Goal: Task Accomplishment & Management: Manage account settings

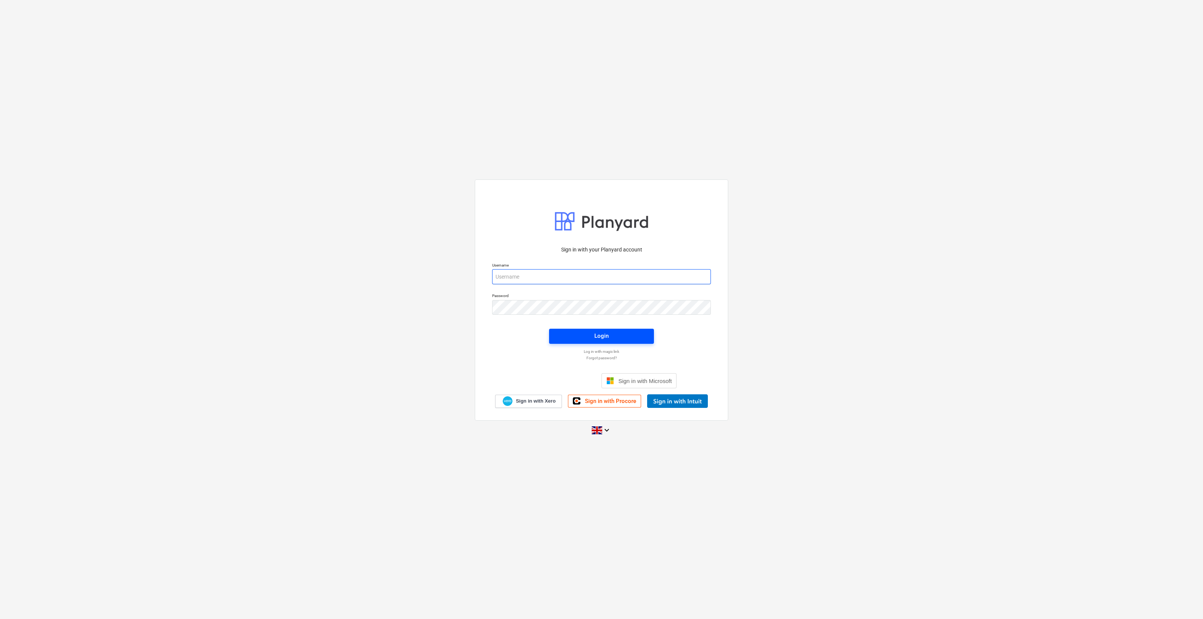
type input "[EMAIL_ADDRESS][DOMAIN_NAME]"
click at [621, 334] on span "Login" at bounding box center [601, 336] width 87 height 10
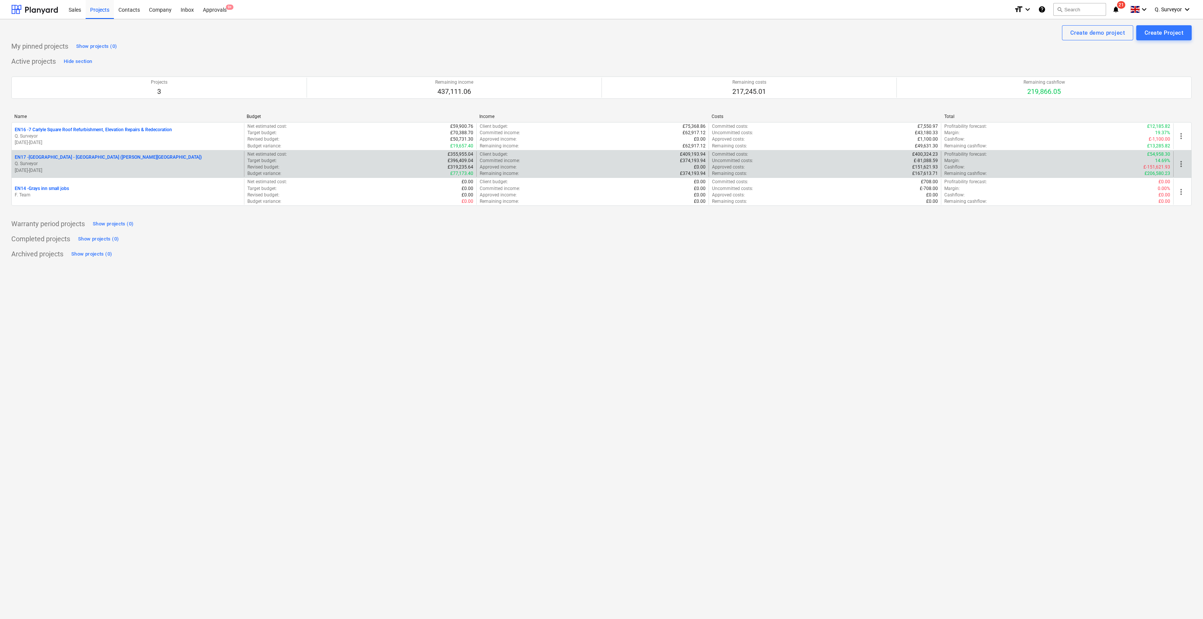
click at [126, 157] on p "EN17 - [GEOGRAPHIC_DATA] - [GEOGRAPHIC_DATA] ([PERSON_NAME][GEOGRAPHIC_DATA] an…" at bounding box center [108, 157] width 187 height 6
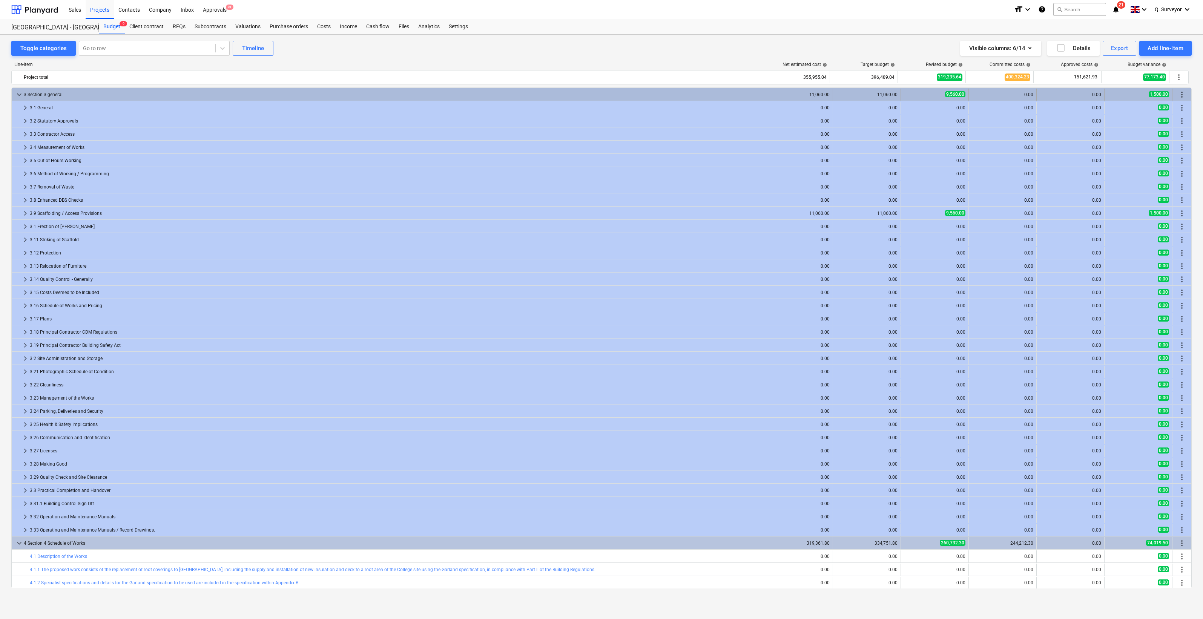
click at [20, 92] on span "keyboard_arrow_down" at bounding box center [19, 94] width 9 height 9
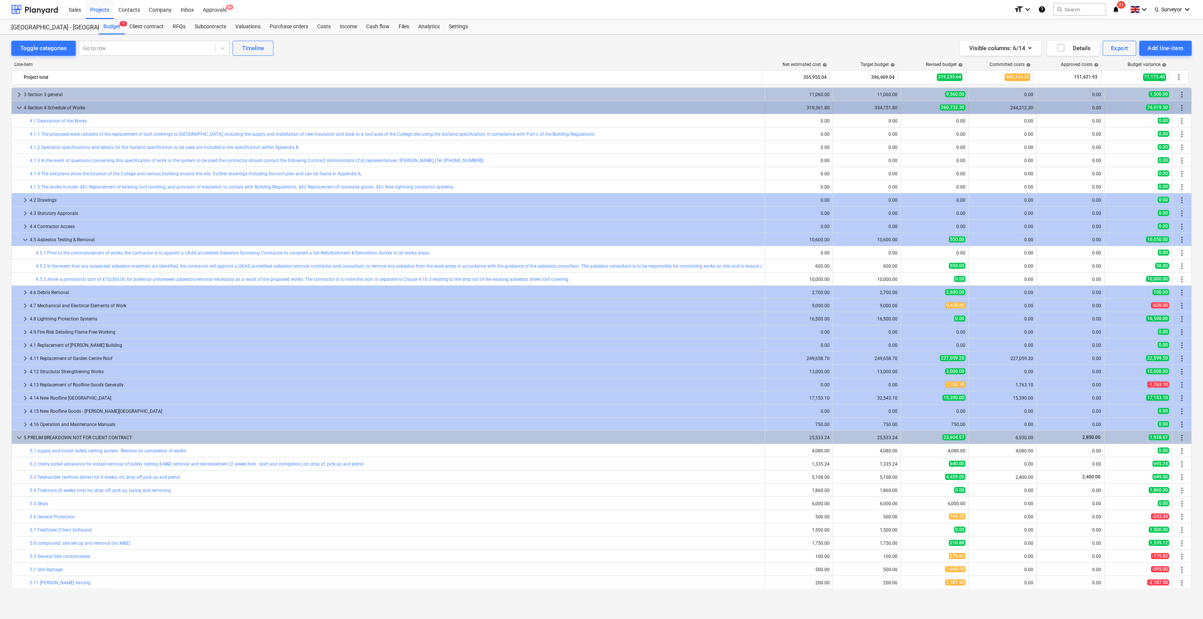
click at [20, 106] on span "keyboard_arrow_down" at bounding box center [19, 107] width 9 height 9
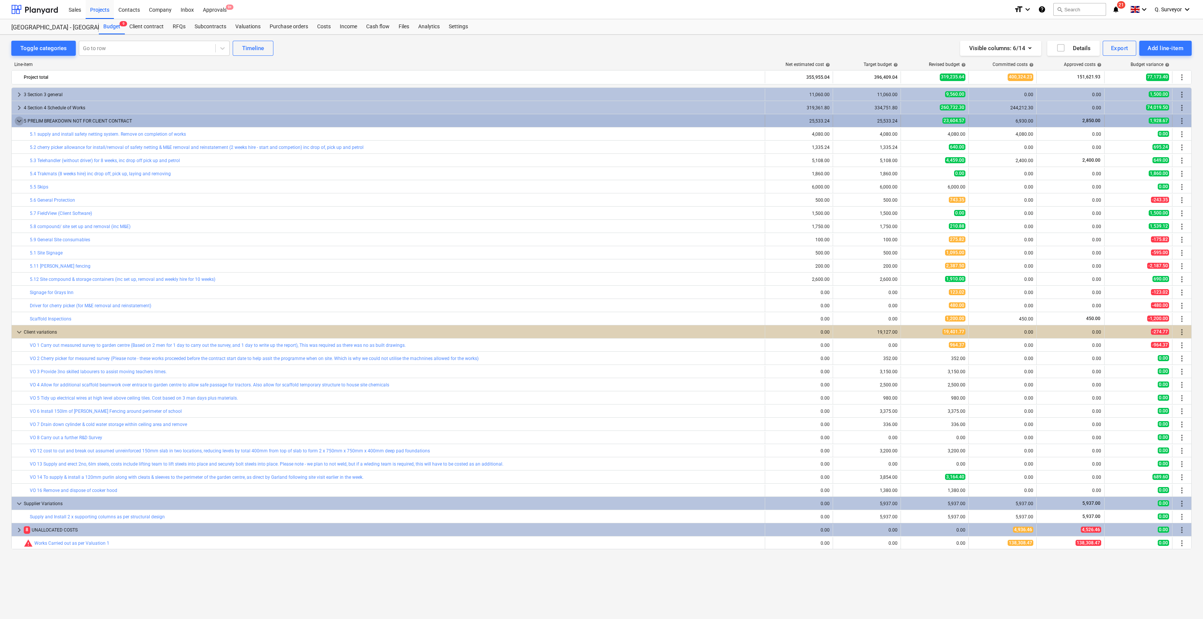
click at [17, 121] on span "keyboard_arrow_down" at bounding box center [19, 121] width 9 height 9
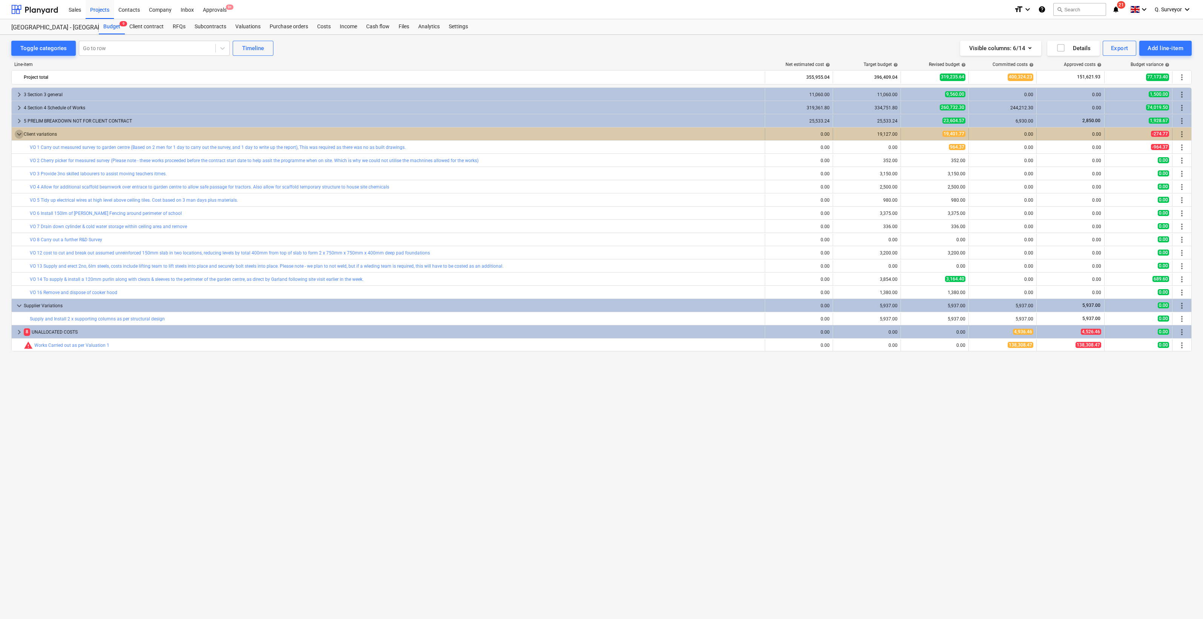
click at [21, 132] on span "keyboard_arrow_down" at bounding box center [19, 134] width 9 height 9
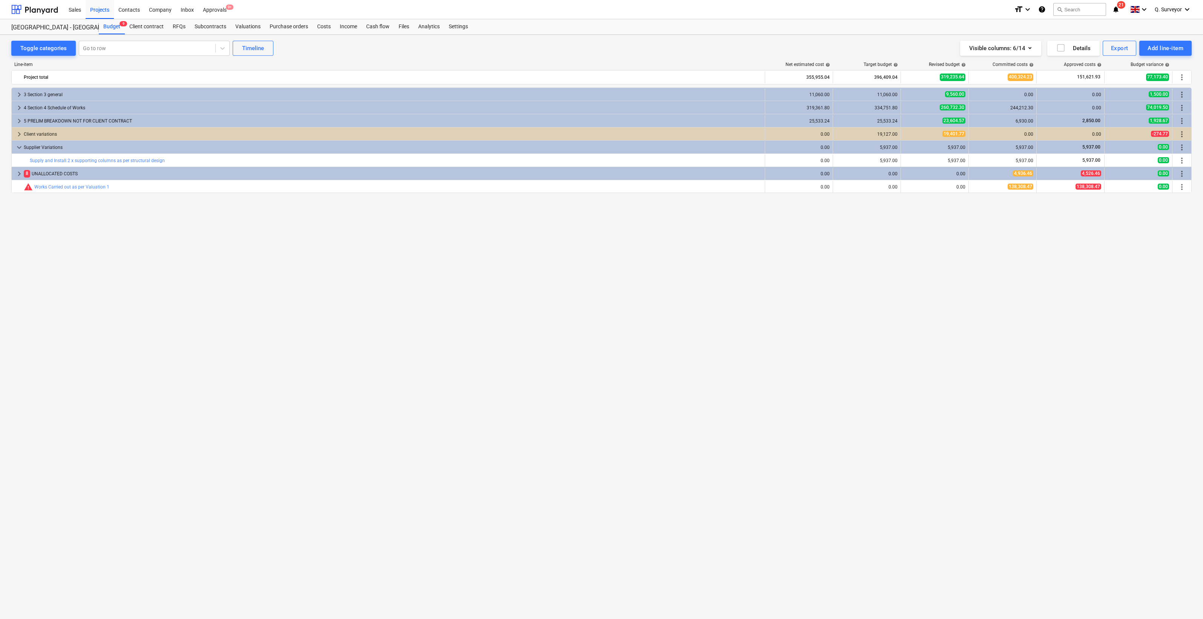
drag, startPoint x: 907, startPoint y: 349, endPoint x: 1036, endPoint y: 301, distance: 136.9
click at [908, 350] on div "keyboard_arrow_right 3 Section 3 general 11,060.00 11,060.00 9,560.00 0.00 0.00…" at bounding box center [601, 338] width 1181 height 501
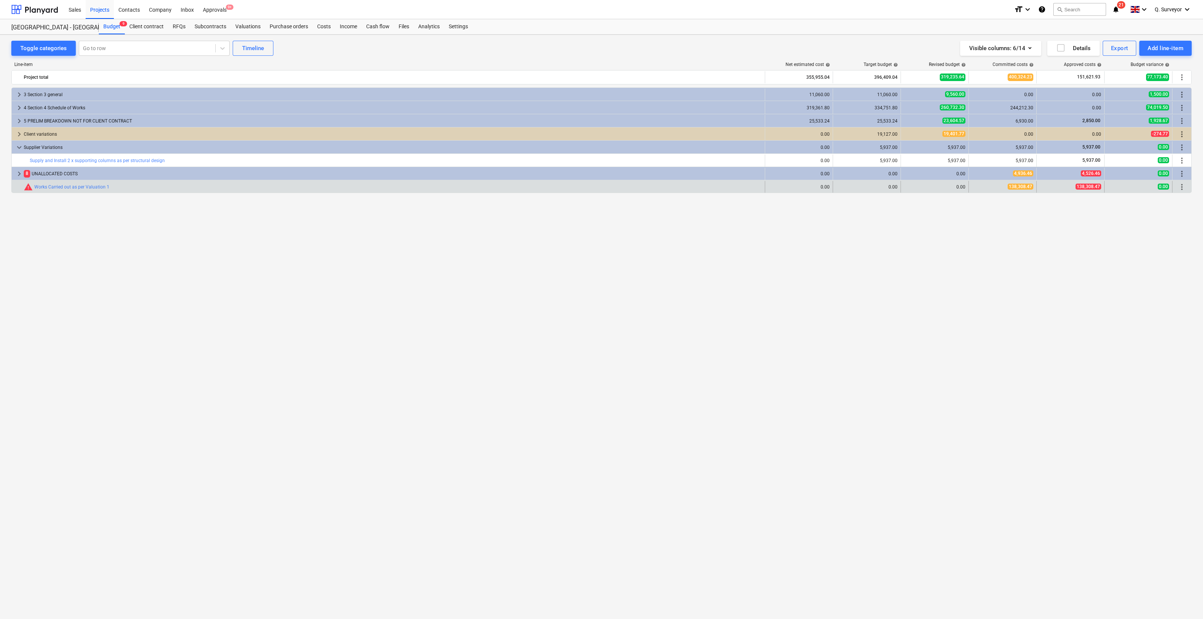
click at [1187, 189] on div "more_vert" at bounding box center [1182, 187] width 13 height 12
click at [1181, 186] on span "more_vert" at bounding box center [1182, 187] width 9 height 9
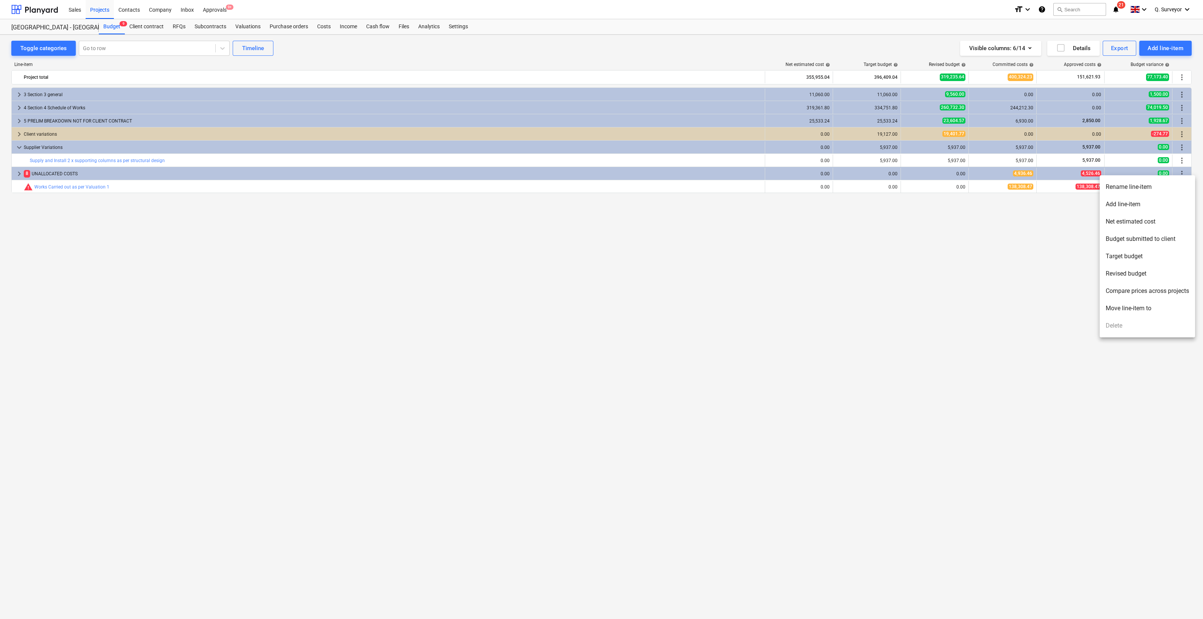
click at [1135, 309] on li "Move line-item to" at bounding box center [1147, 308] width 95 height 17
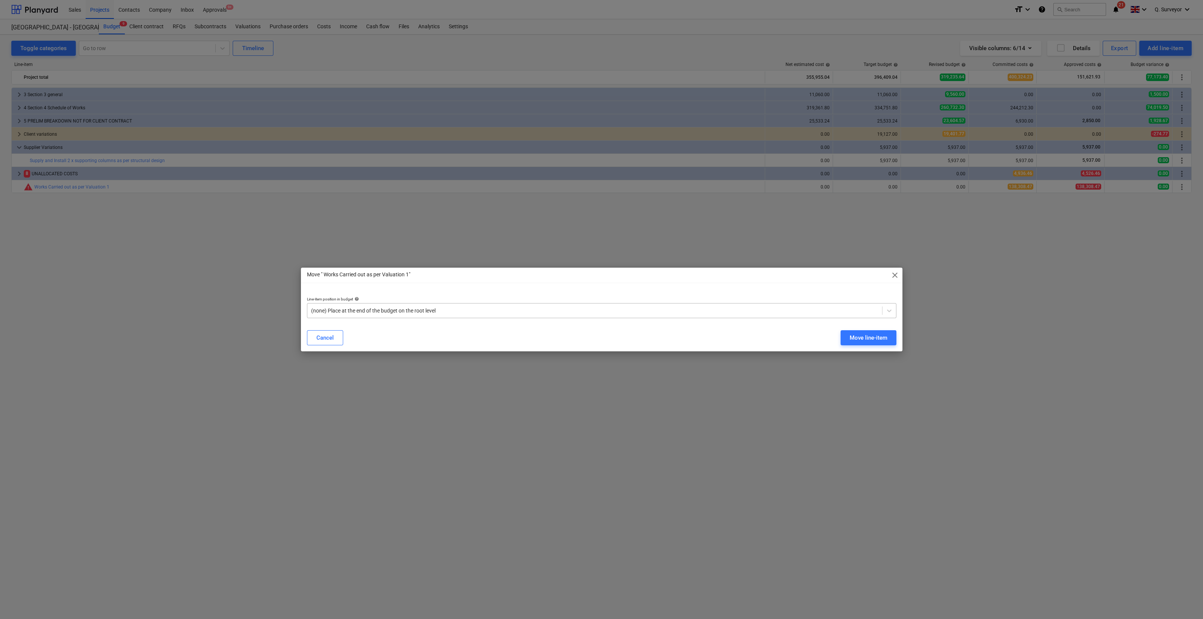
click at [547, 318] on div "(none) Place at the end of the budget on the root level" at bounding box center [602, 310] width 590 height 15
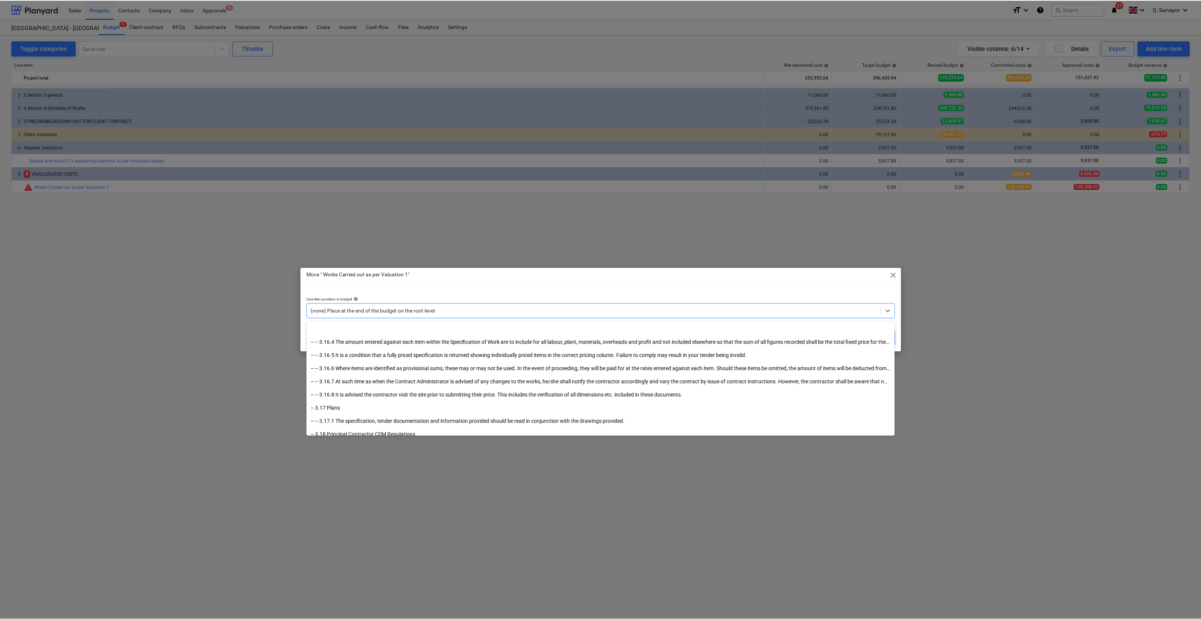
scroll to position [1037, 0]
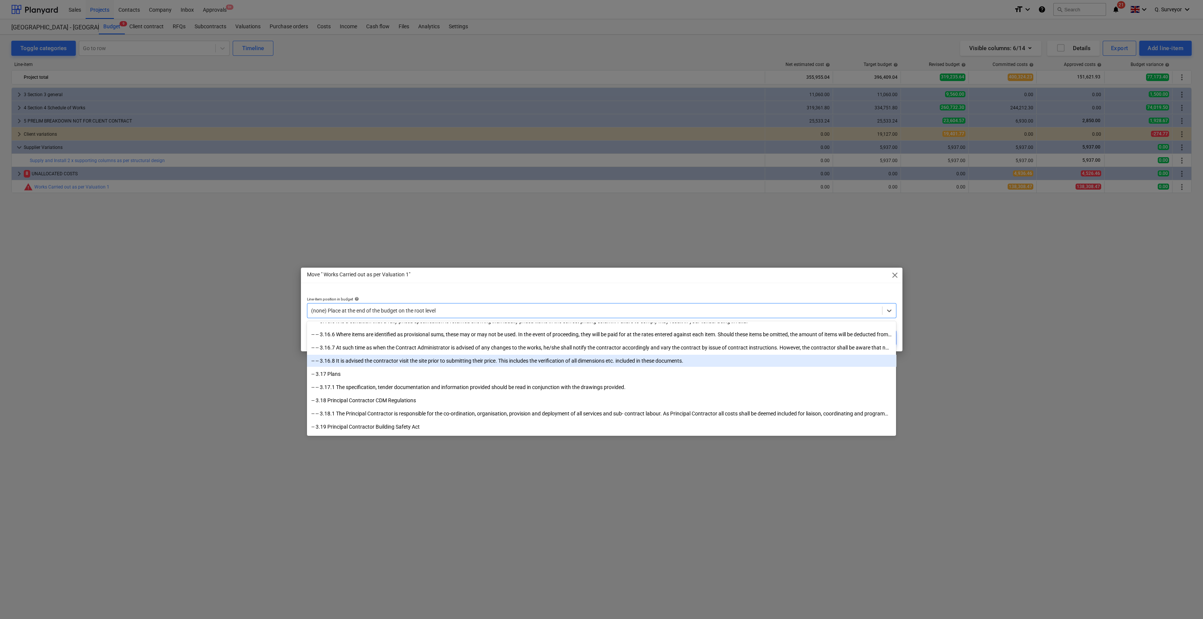
click at [895, 275] on span "close" at bounding box center [895, 275] width 9 height 9
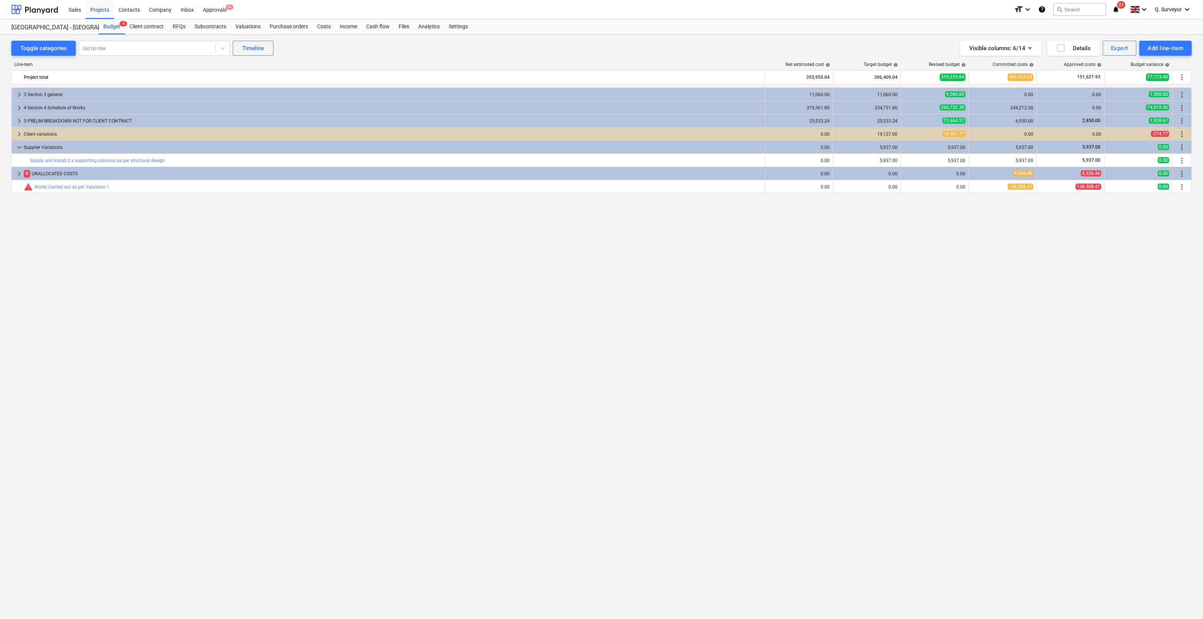
click at [321, 317] on div "keyboard_arrow_right 3 Section 3 general 11,060.00 11,060.00 9,560.00 0.00 0.00…" at bounding box center [601, 338] width 1181 height 501
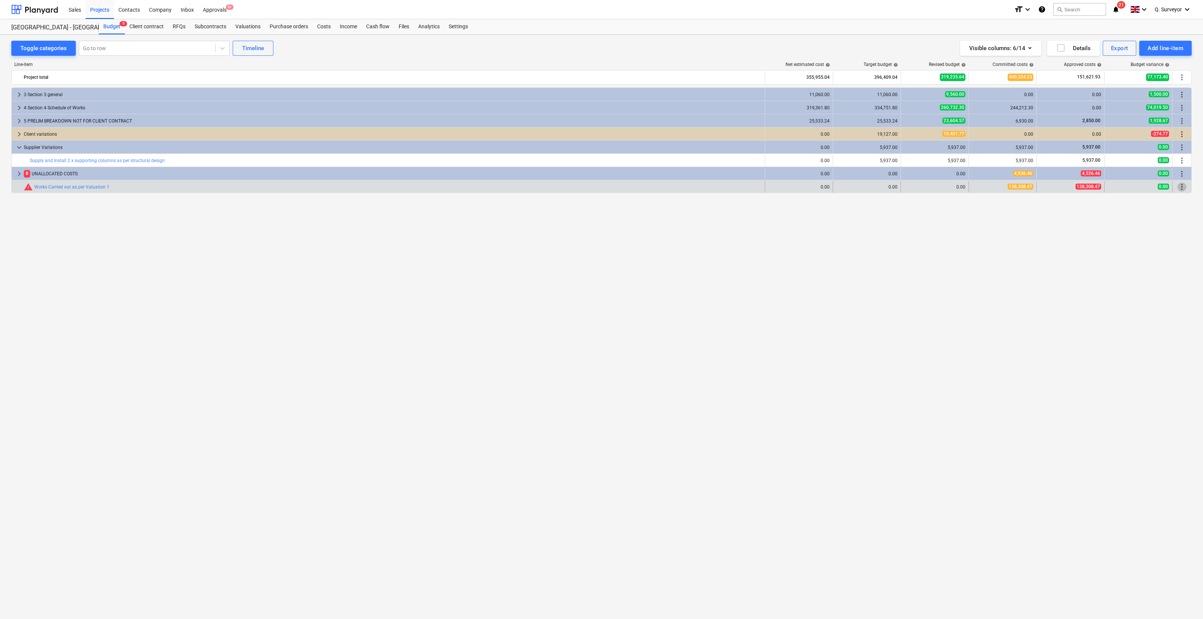
click at [1185, 185] on span "more_vert" at bounding box center [1182, 187] width 9 height 9
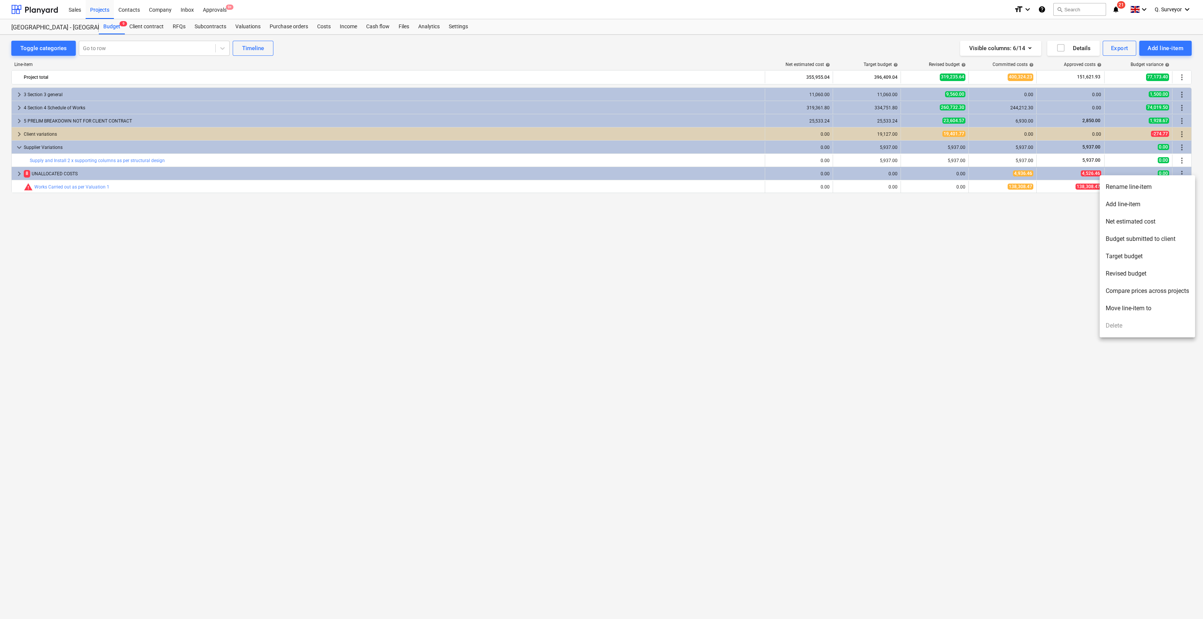
click at [1139, 310] on li "Move line-item to" at bounding box center [1147, 308] width 95 height 17
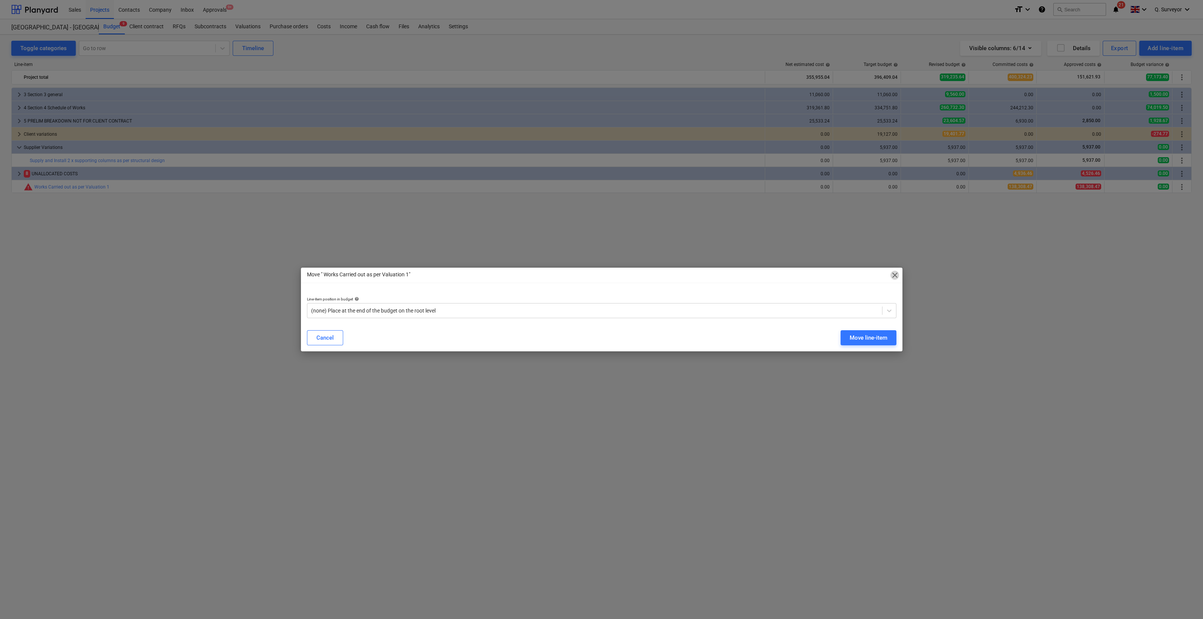
click at [894, 273] on span "close" at bounding box center [895, 275] width 9 height 9
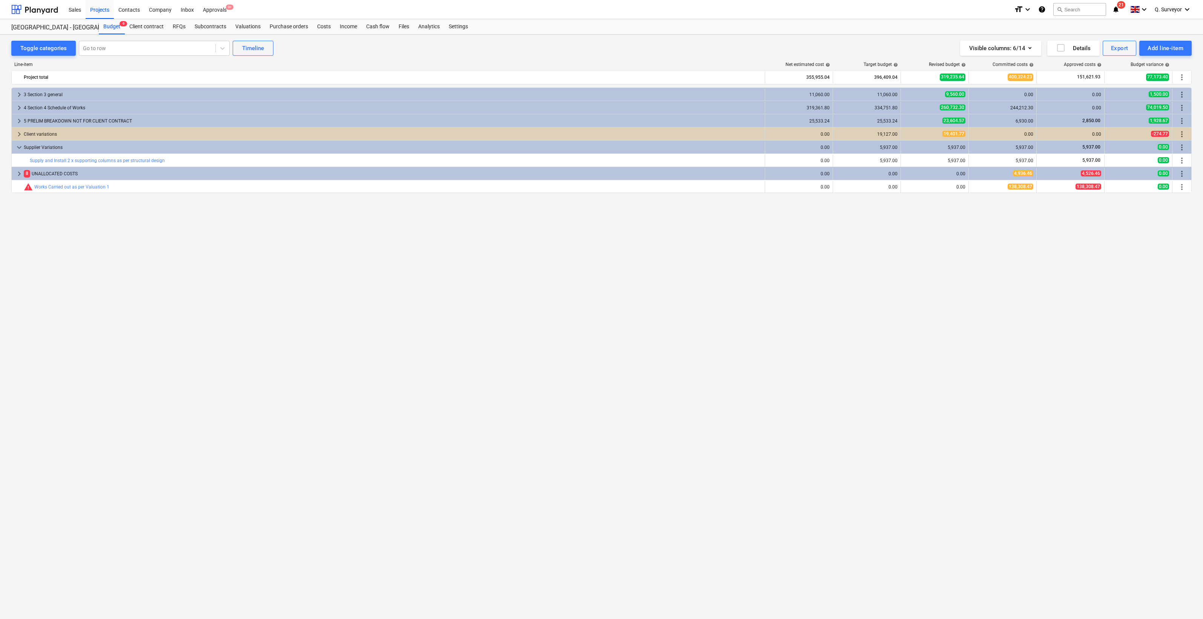
click at [272, 238] on div "keyboard_arrow_right 3 Section 3 general 11,060.00 11,060.00 9,560.00 0.00 0.00…" at bounding box center [601, 338] width 1181 height 501
click at [211, 23] on div "Subcontracts" at bounding box center [210, 26] width 41 height 15
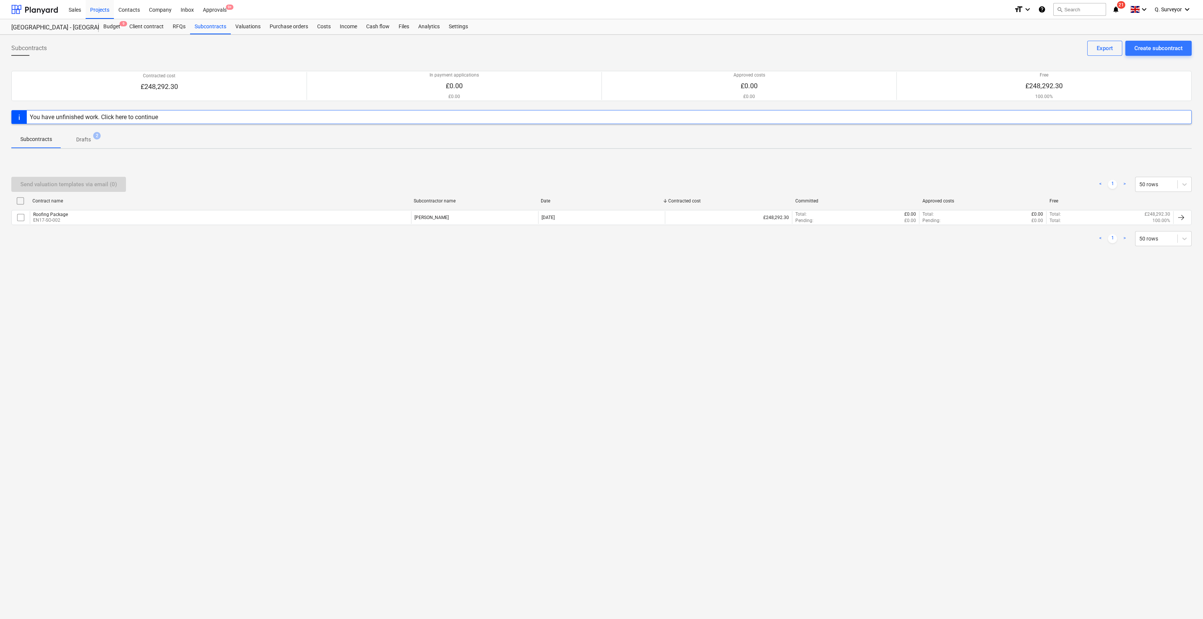
click at [88, 134] on span "Drafts 2" at bounding box center [83, 139] width 45 height 14
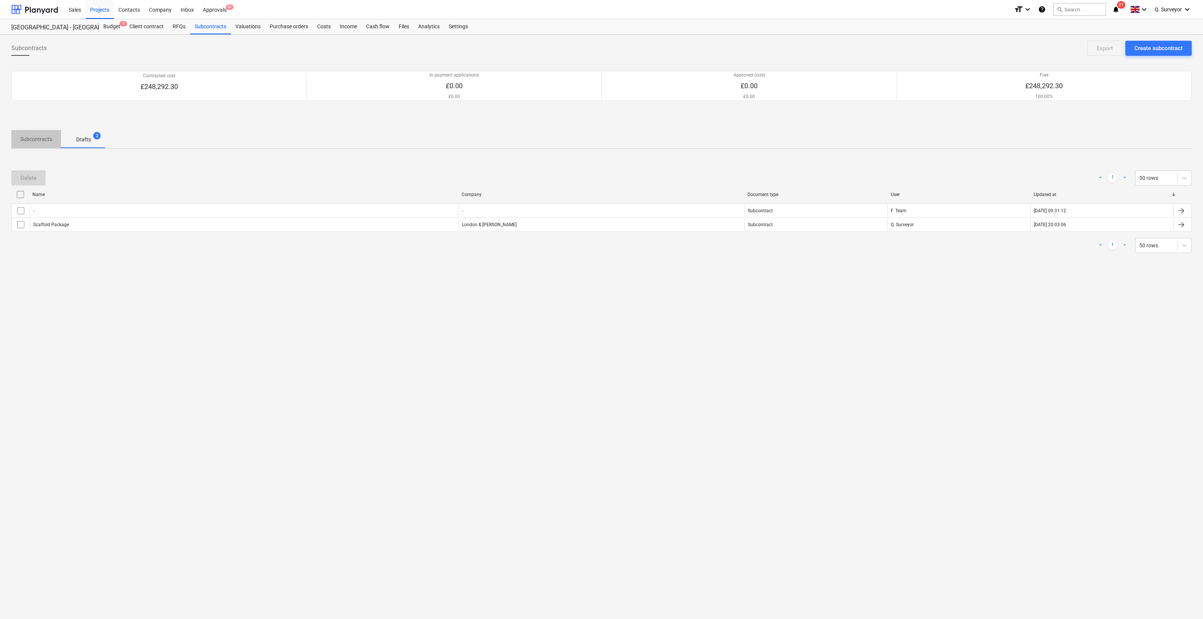
click at [30, 138] on p "Subcontracts" at bounding box center [36, 139] width 32 height 8
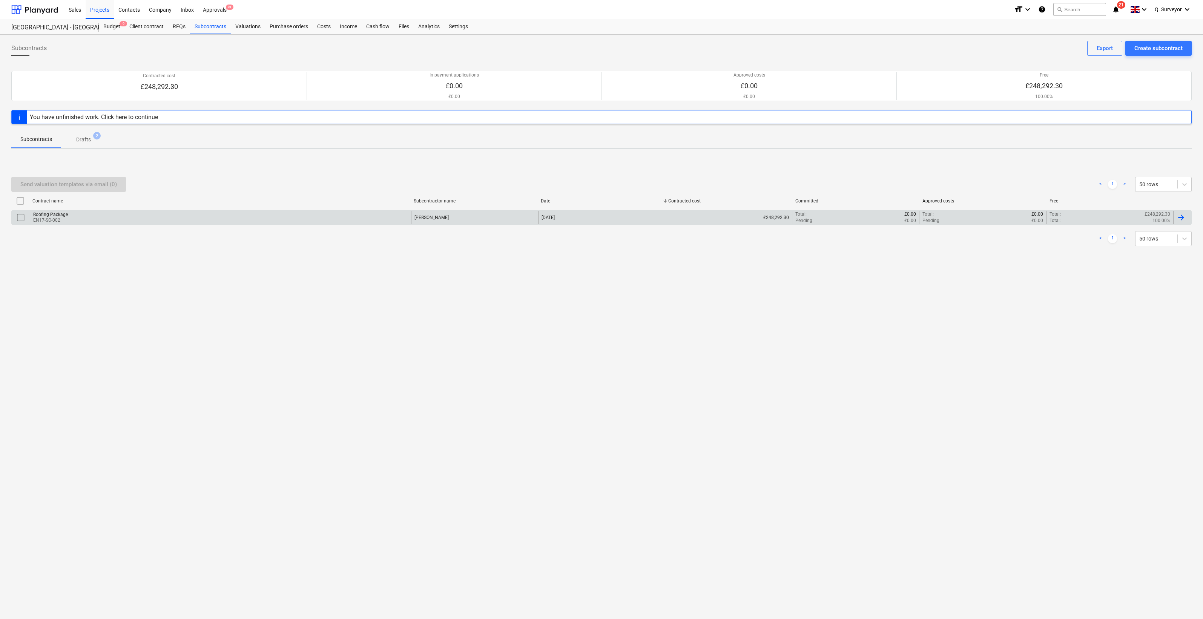
click at [52, 213] on div "Roofing Package" at bounding box center [50, 214] width 35 height 5
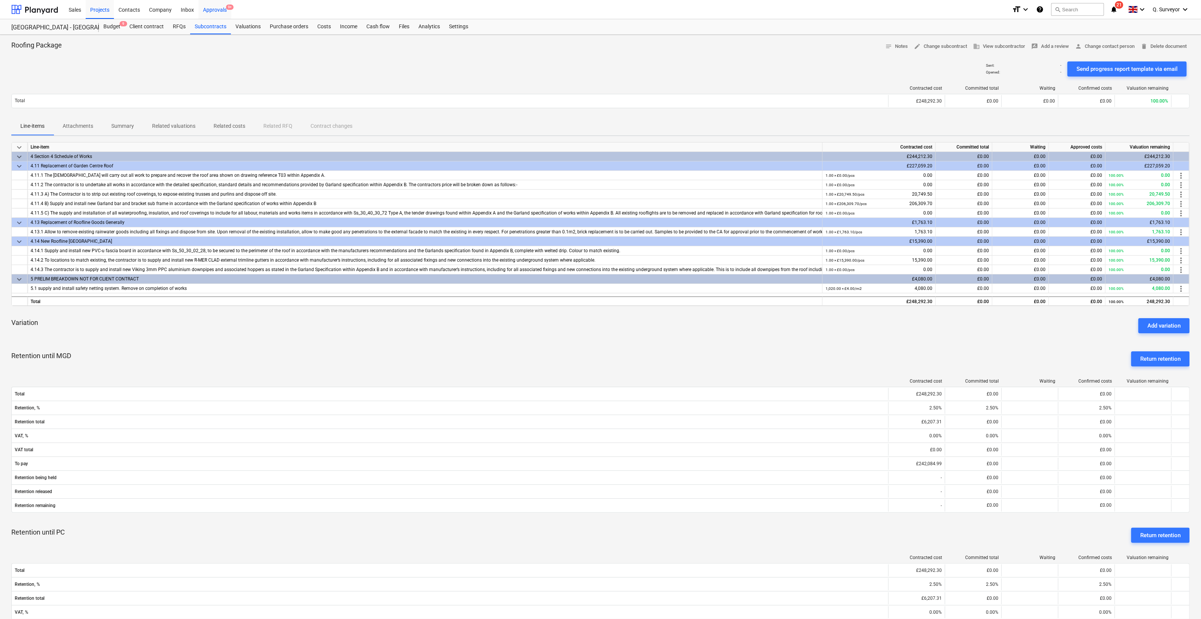
click at [217, 11] on div "Approvals 9+" at bounding box center [214, 9] width 33 height 19
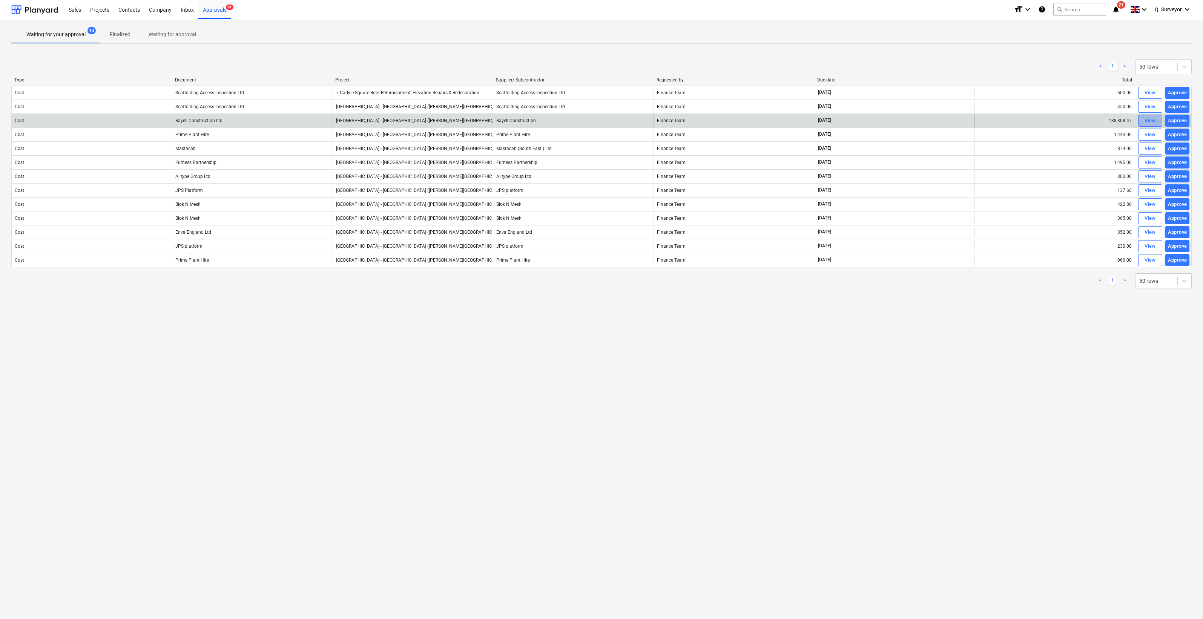
click at [1154, 118] on div "View" at bounding box center [1150, 121] width 11 height 9
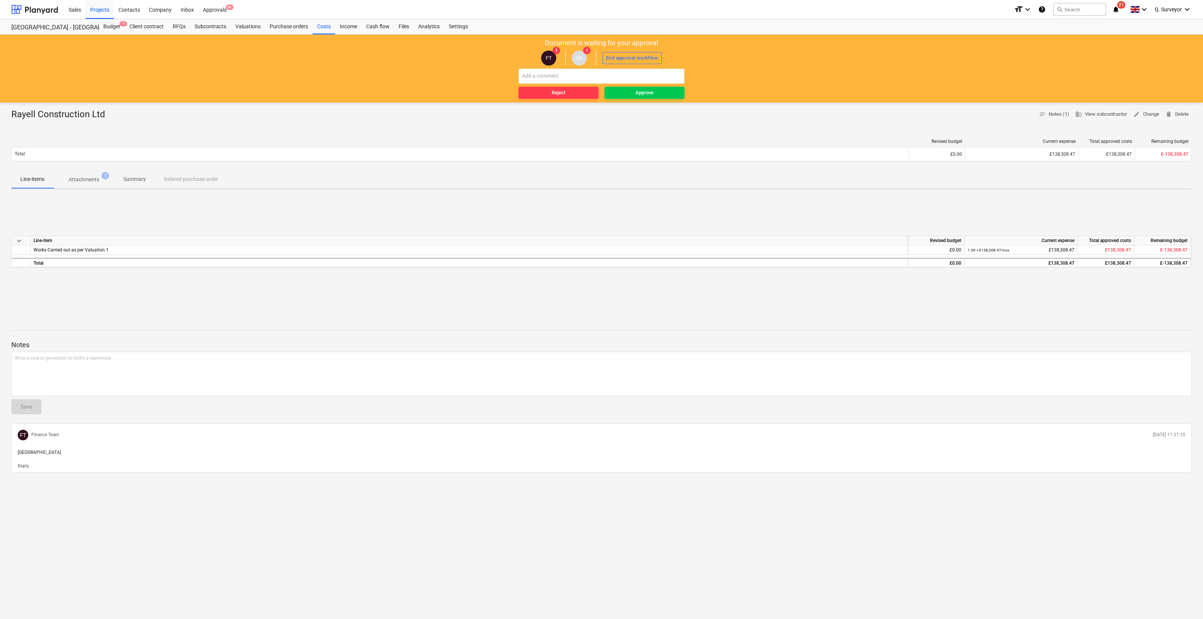
click at [99, 182] on p "Attachments" at bounding box center [84, 180] width 31 height 8
